Goal: Task Accomplishment & Management: Manage account settings

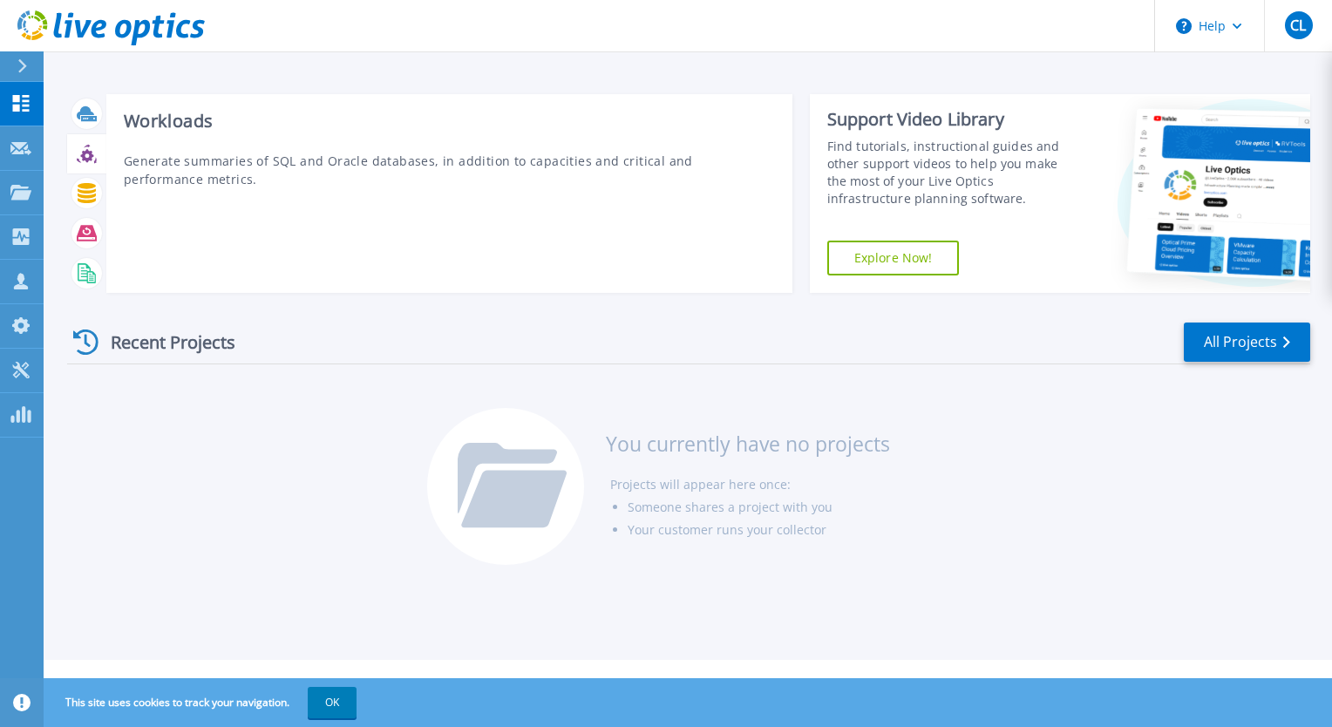
click at [79, 158] on icon at bounding box center [87, 154] width 20 height 20
click at [80, 200] on icon at bounding box center [87, 193] width 20 height 20
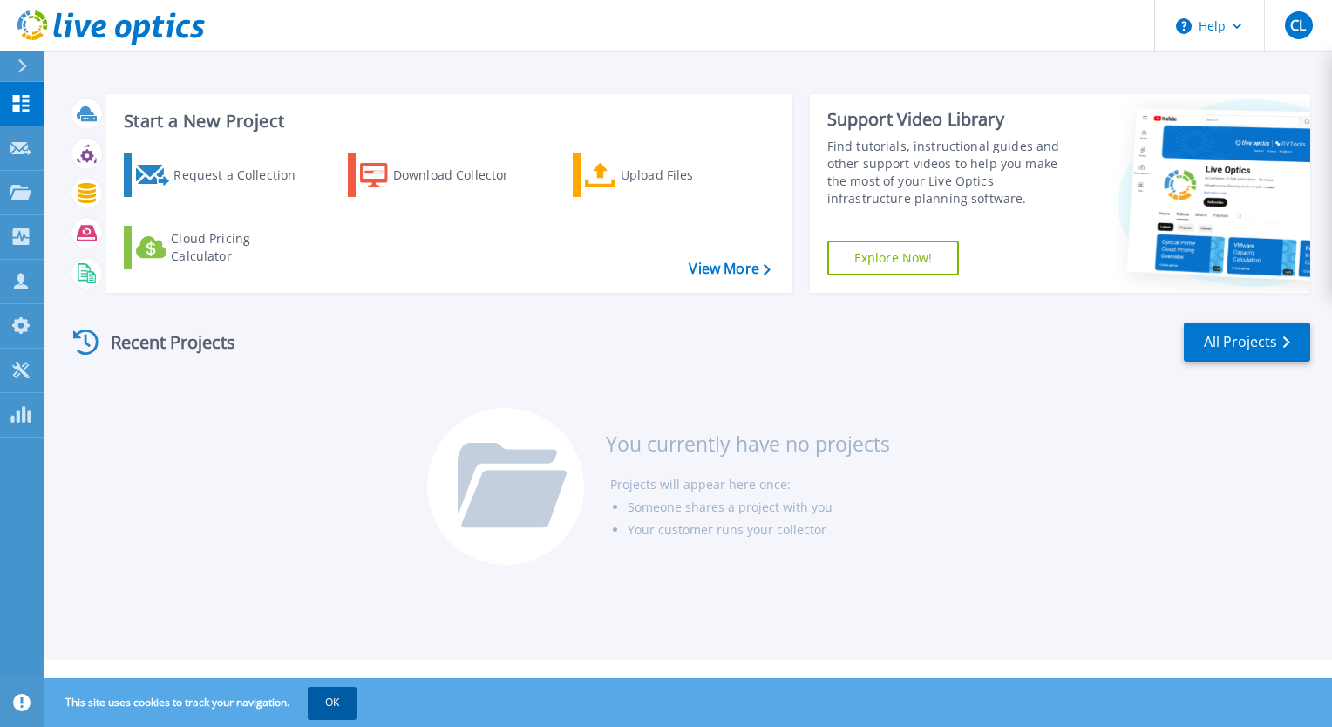
click at [331, 710] on button "OK" at bounding box center [332, 702] width 49 height 31
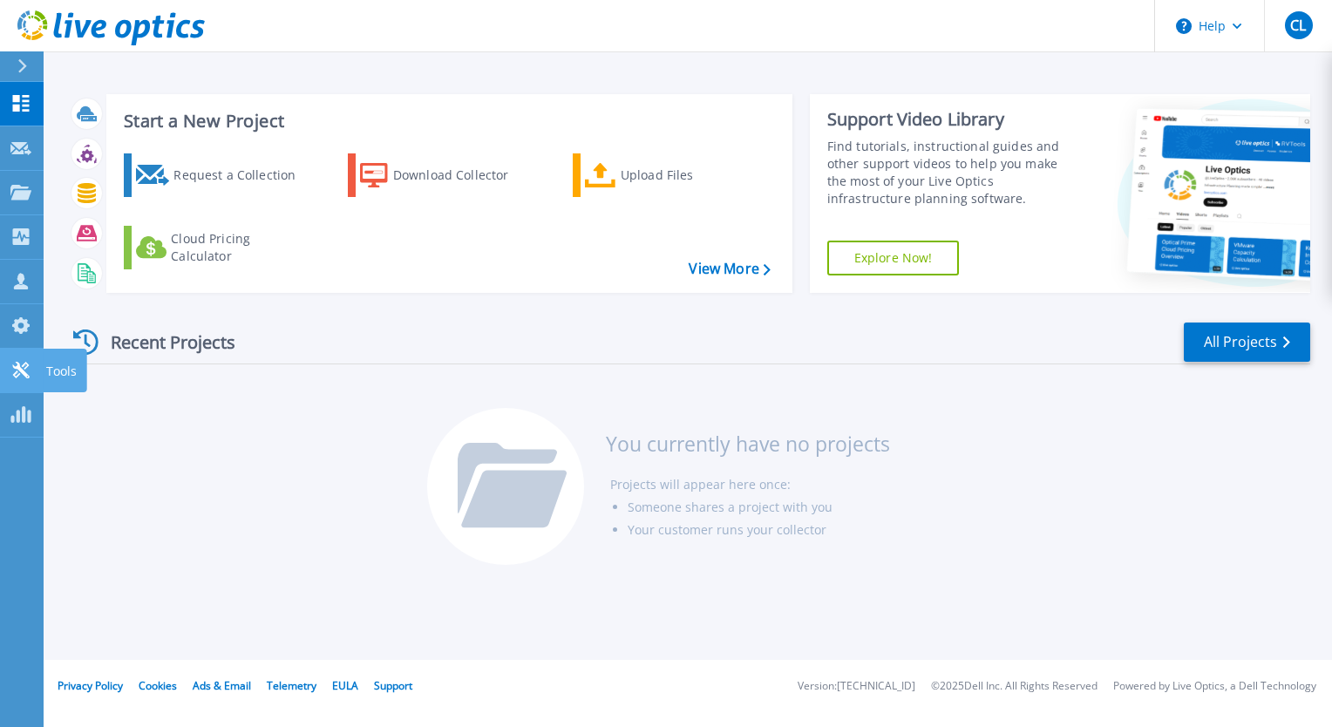
click at [14, 368] on icon at bounding box center [20, 370] width 17 height 17
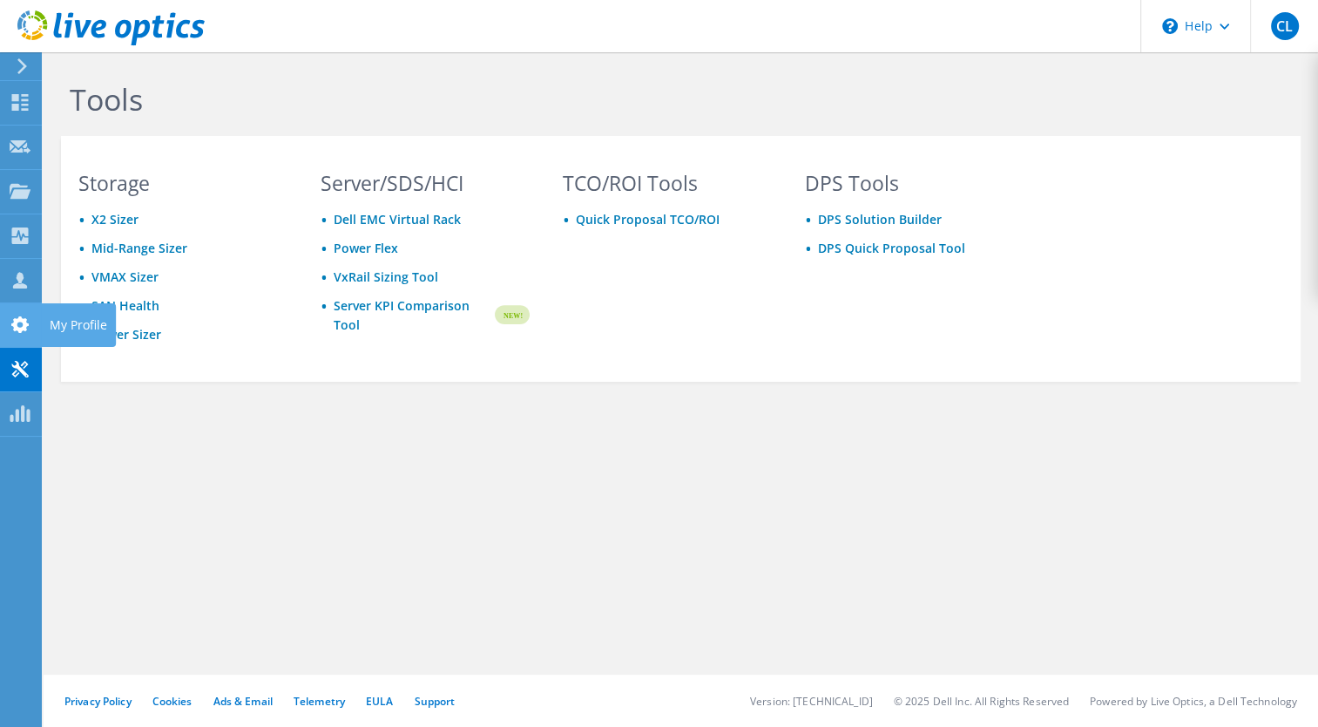
click at [18, 329] on use at bounding box center [19, 324] width 17 height 17
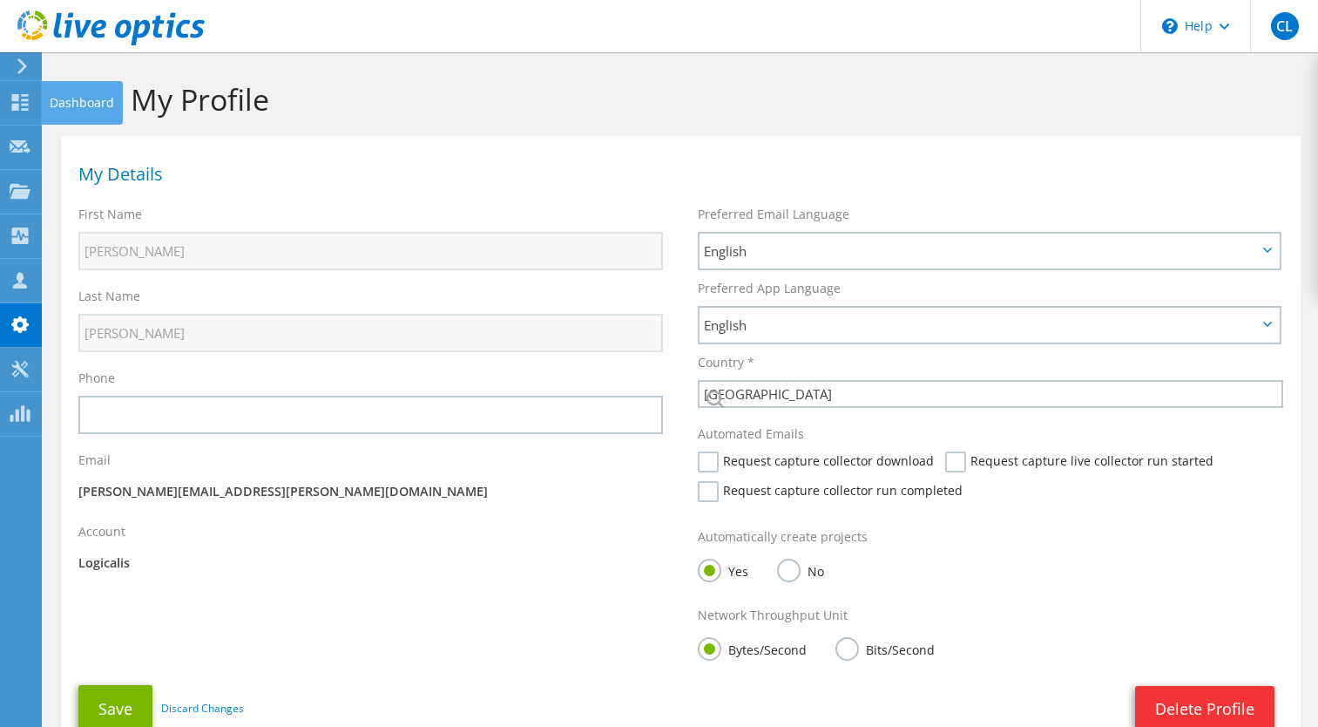
select select "45"
